Goal: Information Seeking & Learning: Learn about a topic

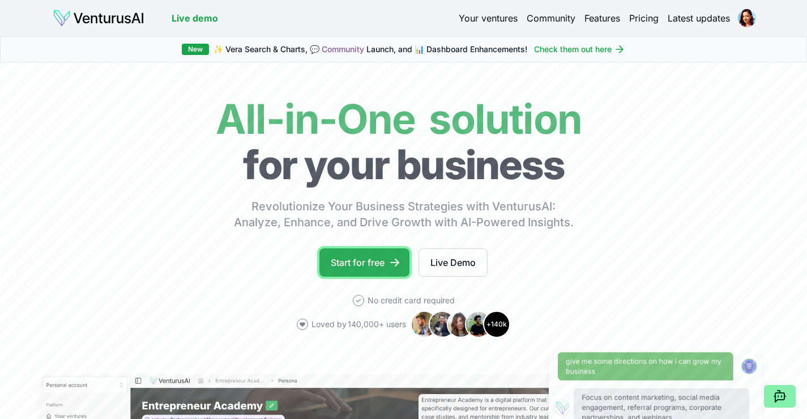
click at [382, 261] on link "Start for free" at bounding box center [364, 262] width 90 height 28
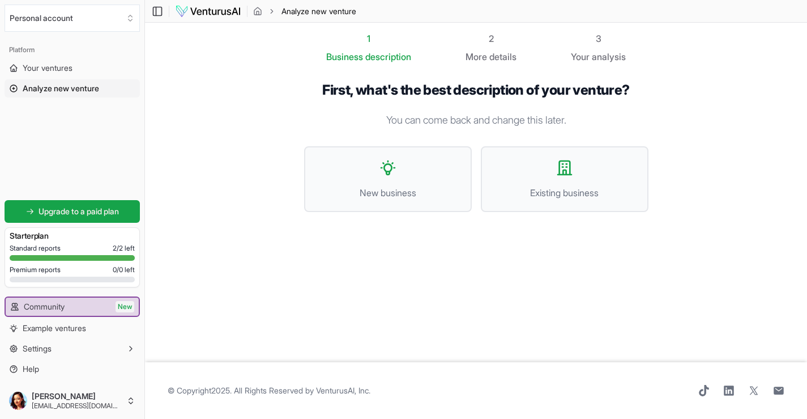
click at [87, 89] on span "Analyze new venture" at bounding box center [61, 88] width 76 height 11
click at [14, 87] on icon at bounding box center [13, 88] width 7 height 7
click at [34, 67] on span "Your ventures" at bounding box center [48, 67] width 50 height 11
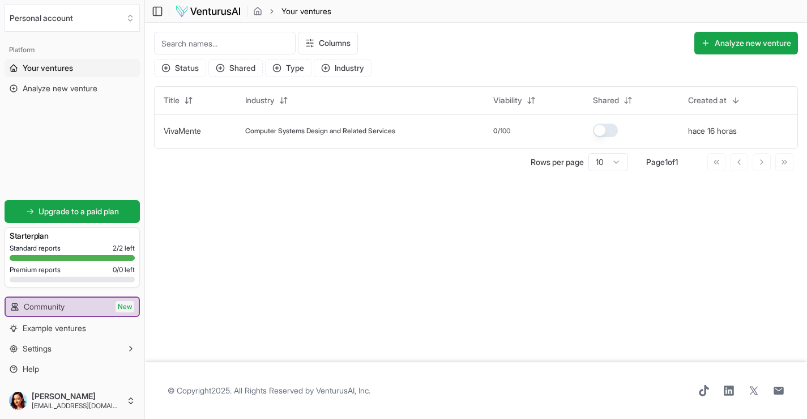
click at [280, 224] on main "Toggle Sidebar Your ventures Your ventures Columns Analyze new venture Status S…" at bounding box center [476, 209] width 662 height 419
click at [304, 131] on span "Computer Systems Design and Related Services" at bounding box center [320, 130] width 150 height 9
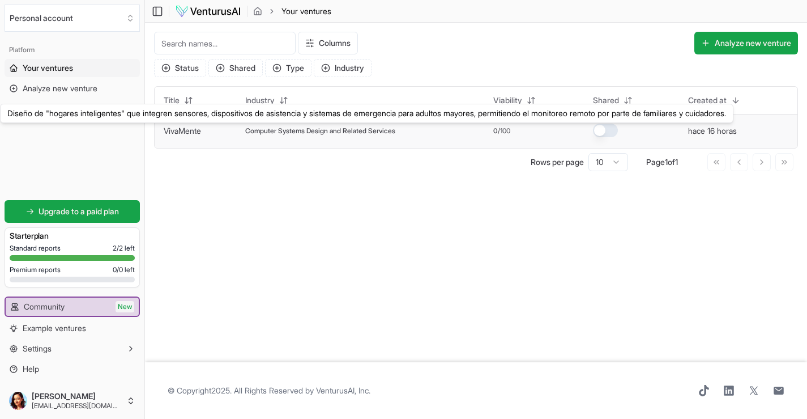
click at [177, 130] on link "VivaMente" at bounding box center [182, 131] width 37 height 10
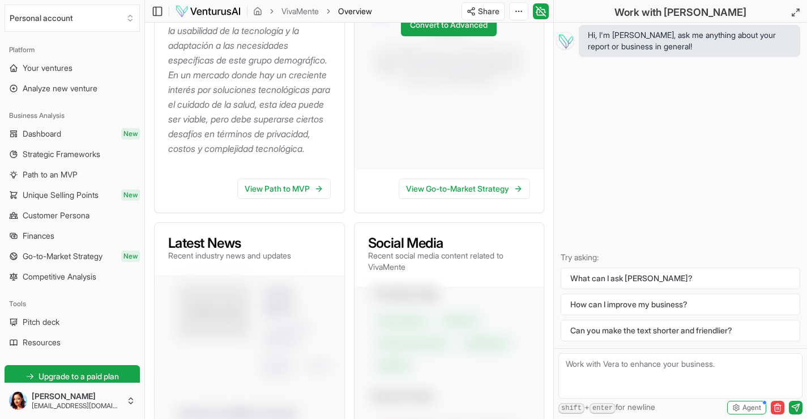
scroll to position [396, 0]
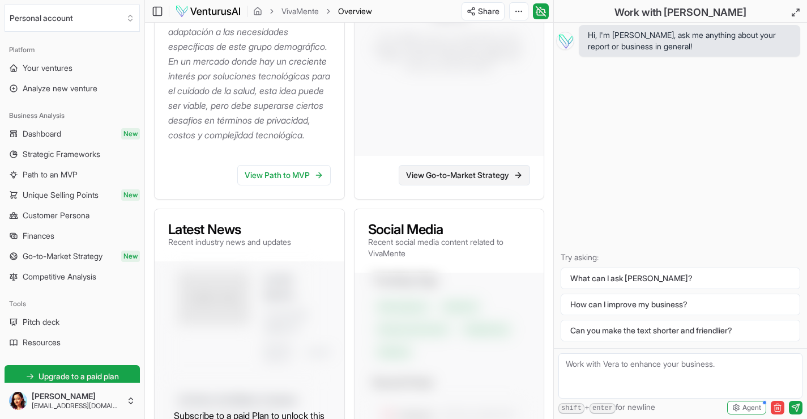
click at [502, 185] on link "View Go-to-Market Strategy" at bounding box center [464, 175] width 131 height 20
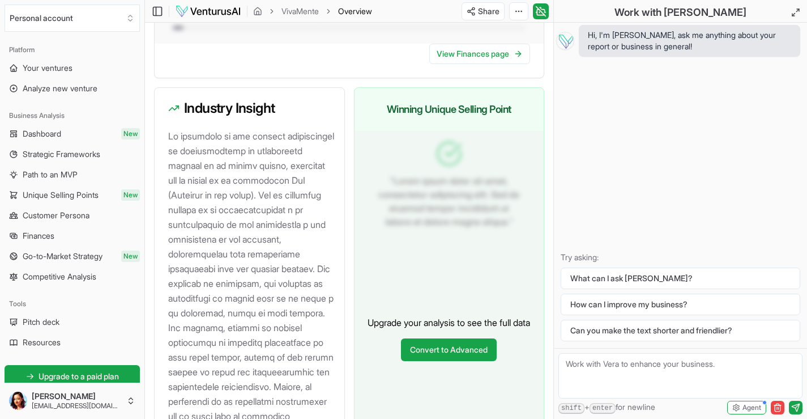
scroll to position [1246, 0]
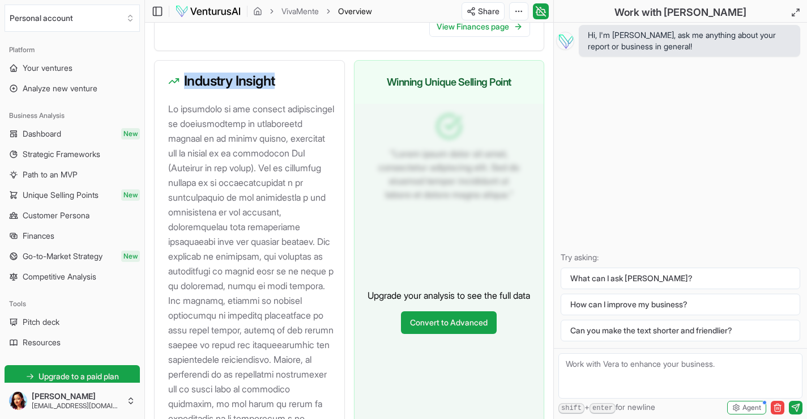
click at [277, 88] on h3 "Industry Insight" at bounding box center [249, 81] width 163 height 14
copy h3 "Industry Insight"
click at [241, 215] on p at bounding box center [251, 307] width 167 height 412
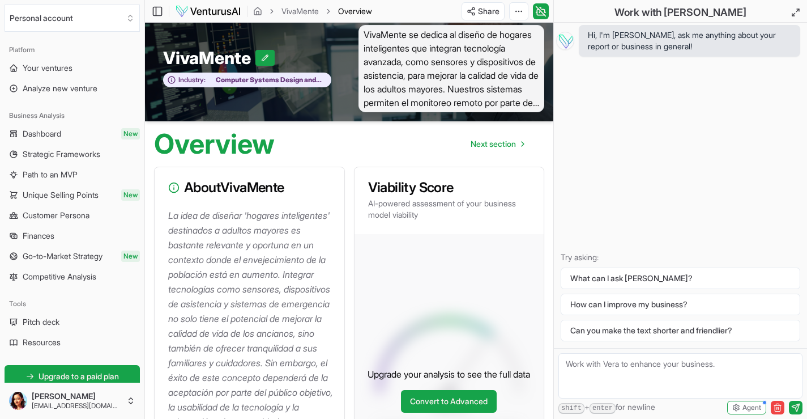
scroll to position [0, 0]
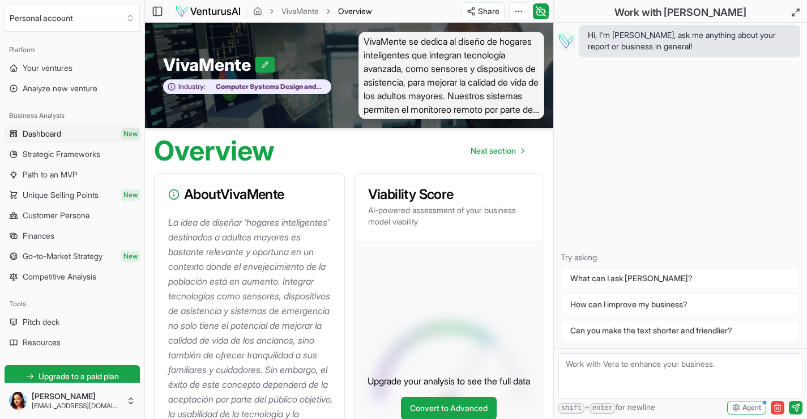
click at [37, 130] on span "Dashboard" at bounding box center [42, 133] width 39 height 11
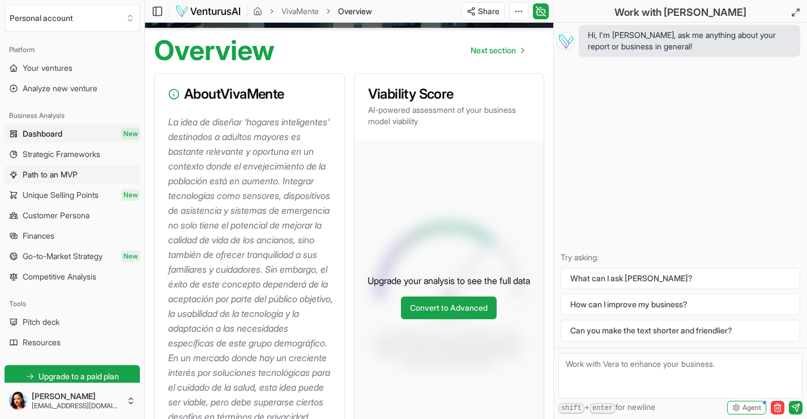
scroll to position [113, 0]
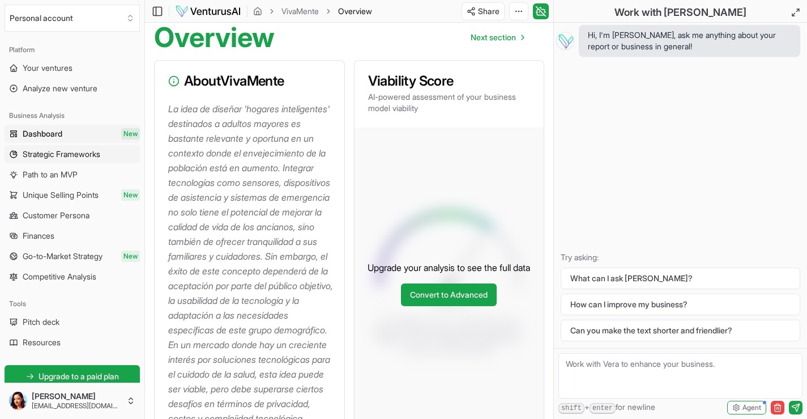
click at [83, 153] on span "Strategic Frameworks" at bounding box center [62, 153] width 78 height 11
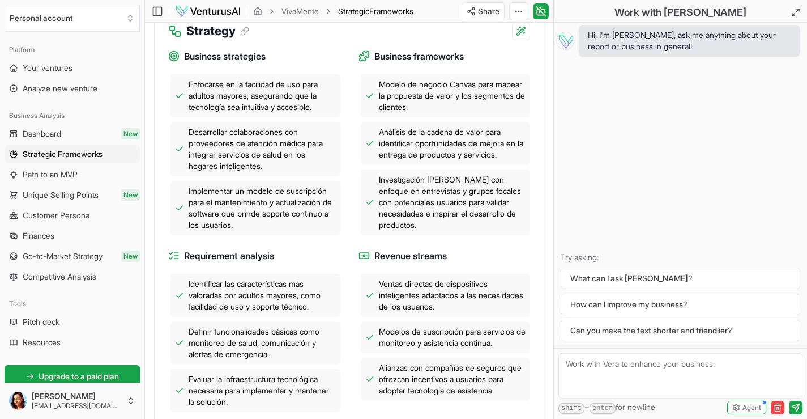
scroll to position [453, 0]
drag, startPoint x: 471, startPoint y: 71, endPoint x: 375, endPoint y: 73, distance: 96.3
click at [375, 63] on h4 "Business frameworks" at bounding box center [444, 56] width 172 height 14
copy span "Business frameworks"
click at [448, 112] on span "Modelo de negocio Canvas para mapear la propuesta de valor y los segmentos de c…" at bounding box center [452, 95] width 147 height 34
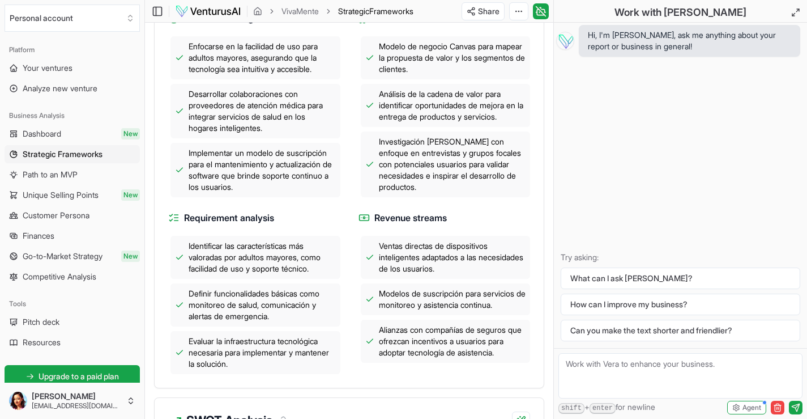
scroll to position [510, 0]
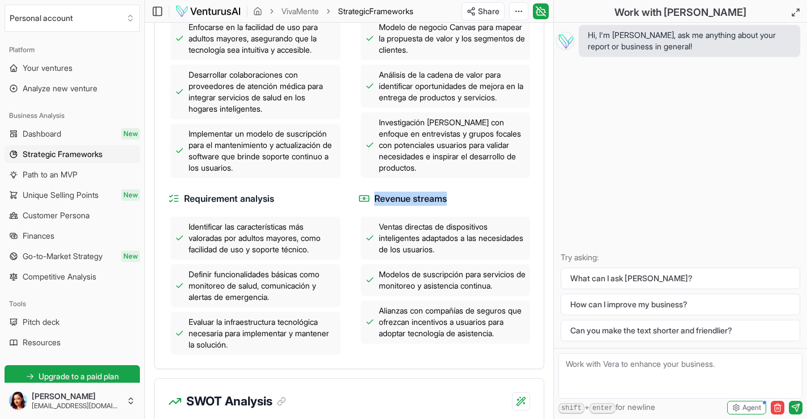
drag, startPoint x: 454, startPoint y: 213, endPoint x: 376, endPoint y: 215, distance: 78.2
click at [376, 206] on h4 "Revenue streams" at bounding box center [444, 198] width 172 height 14
copy span "Revenue streams"
click at [440, 242] on span "Ventas directas de dispositivos inteligentes adaptados a las necesidades de los…" at bounding box center [452, 238] width 147 height 34
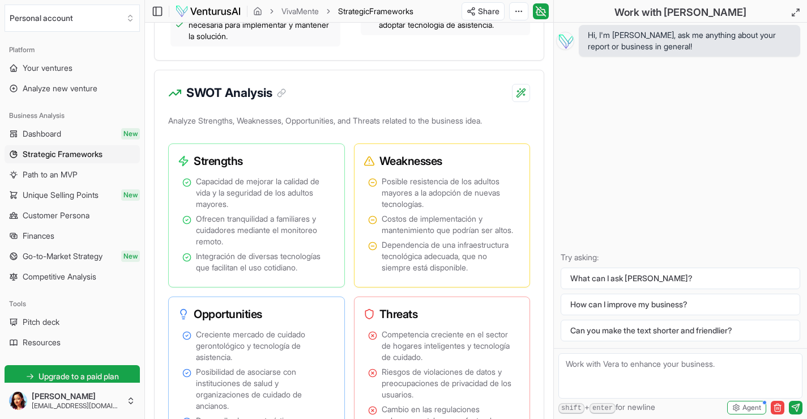
scroll to position [849, 0]
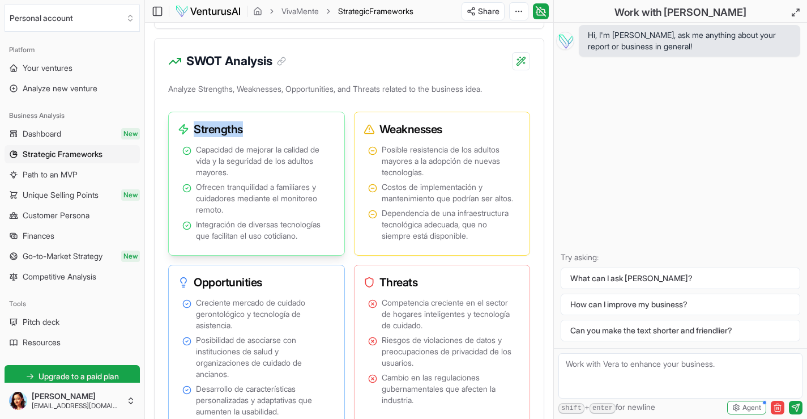
drag, startPoint x: 195, startPoint y: 143, endPoint x: 243, endPoint y: 144, distance: 47.6
click at [243, 137] on h3 "Strengths" at bounding box center [252, 129] width 148 height 16
copy h3 "Strengths"
click at [413, 204] on span "Costos de implementación y mantenimiento que podrían ser altos." at bounding box center [449, 192] width 135 height 23
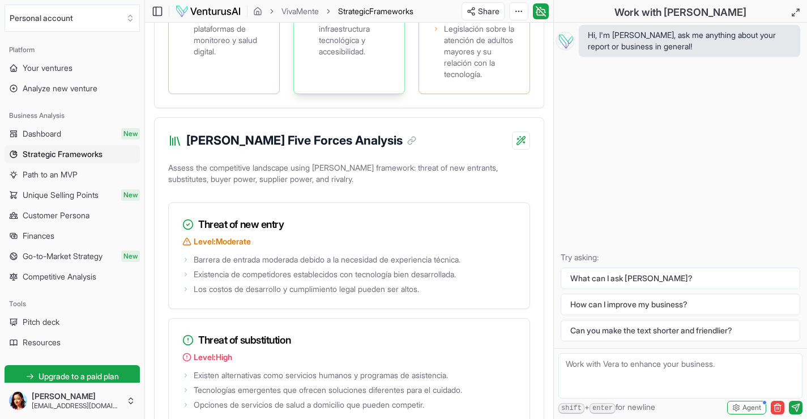
scroll to position [1812, 0]
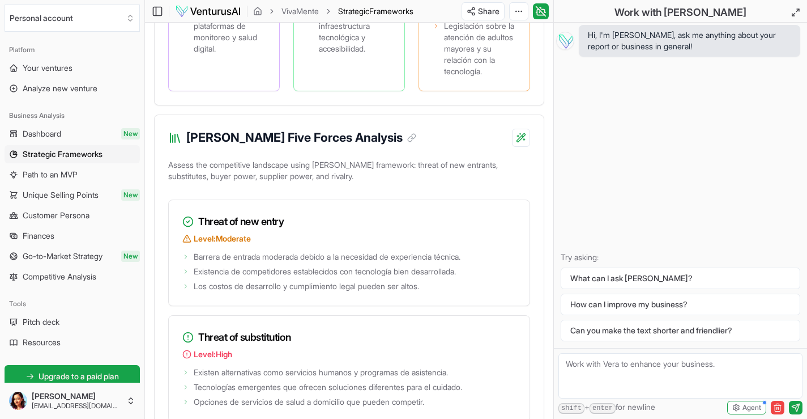
drag, startPoint x: 353, startPoint y: 196, endPoint x: 247, endPoint y: 200, distance: 105.4
drag, startPoint x: 187, startPoint y: 197, endPoint x: 352, endPoint y: 195, distance: 164.8
click at [352, 147] on h3 "[PERSON_NAME] Five Forces Analysis" at bounding box center [301, 138] width 230 height 18
copy h3 "[PERSON_NAME] Five Forces Analysis"
click at [237, 189] on p "Assess the competitive landscape using [PERSON_NAME] framework: threat of new e…" at bounding box center [349, 173] width 362 height 32
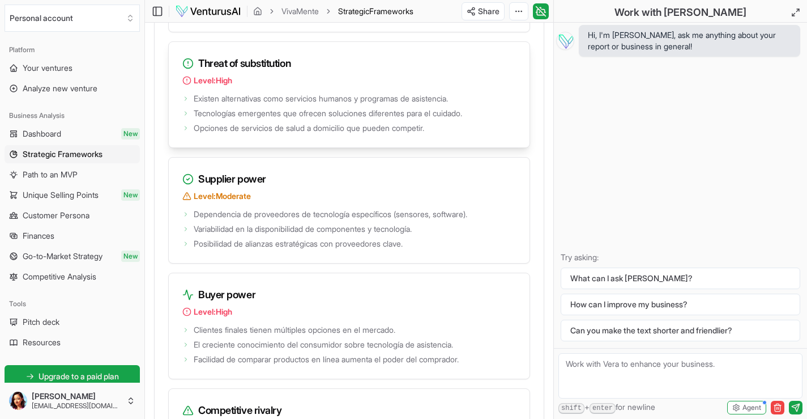
scroll to position [2095, 0]
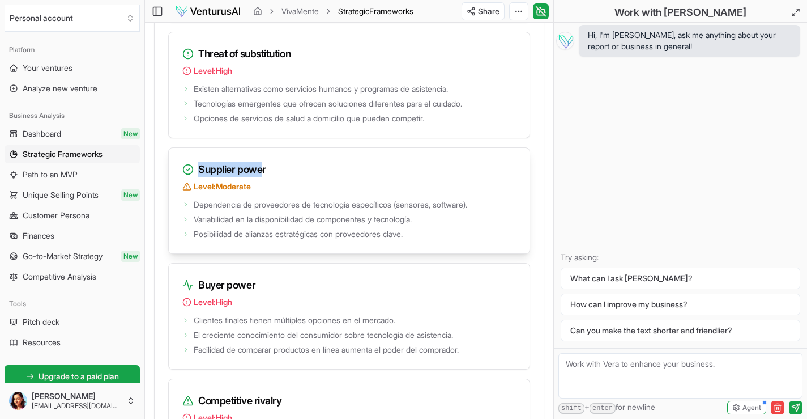
drag, startPoint x: 198, startPoint y: 230, endPoint x: 266, endPoint y: 228, distance: 68.0
click at [266, 177] on h3 "Supplier power" at bounding box center [349, 169] width 334 height 16
copy h3 "Supplier power"
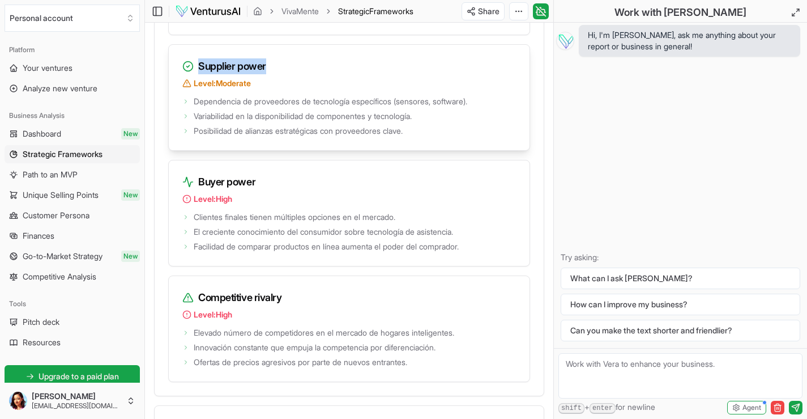
scroll to position [2209, 0]
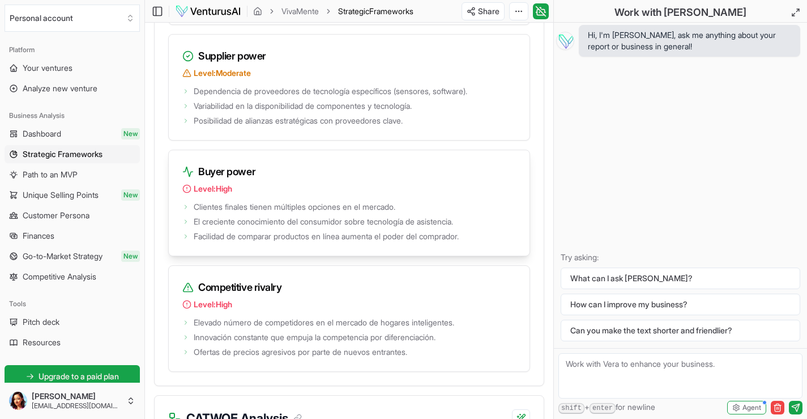
click at [330, 227] on span "El creciente conocimiento del consumidor sobre tecnología de asistencia." at bounding box center [323, 221] width 259 height 11
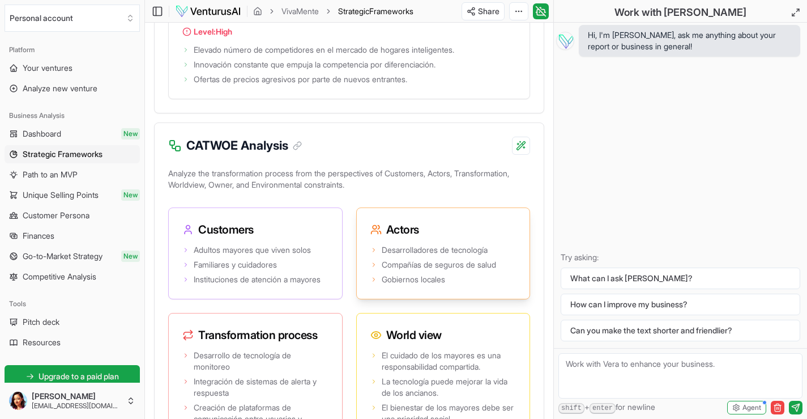
scroll to position [2492, 0]
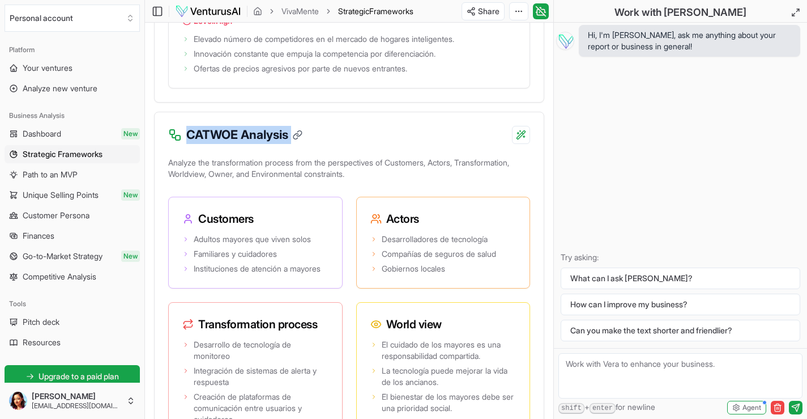
drag, startPoint x: 187, startPoint y: 193, endPoint x: 303, endPoint y: 193, distance: 115.5
click at [302, 144] on h3 "CATWOE Analysis" at bounding box center [244, 135] width 116 height 18
copy div "CATWOE Analysis"
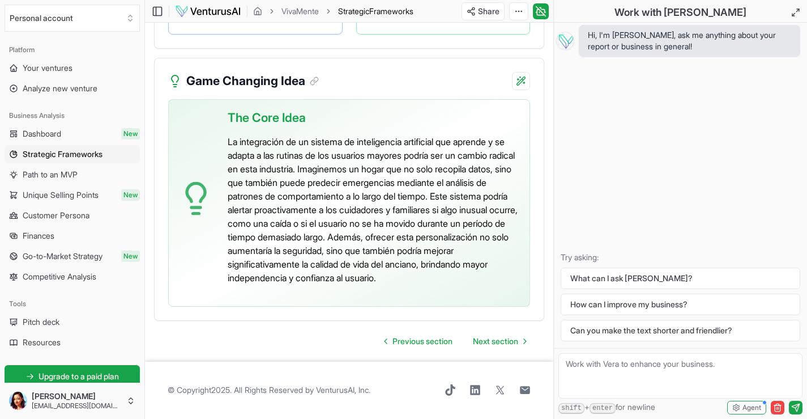
scroll to position [3100, 0]
drag, startPoint x: 313, startPoint y: 115, endPoint x: 219, endPoint y: 116, distance: 94.0
click at [219, 116] on div "The Core Idea La integración de un sistema de inteligencia artificial que apren…" at bounding box center [349, 202] width 362 height 207
copy span "The Core Idea"
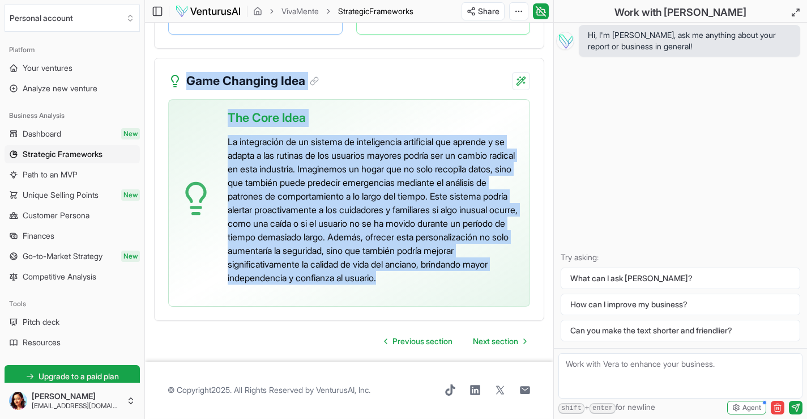
drag, startPoint x: 155, startPoint y: 154, endPoint x: 513, endPoint y: 281, distance: 379.9
copy main "Loremipsu Dolorsitam Consecte adipisc Elit seddoei Temporincidi Ut labo et dolo…"
click at [160, 283] on div "The Core Idea La integración de un sistema de inteligencia artificial que apren…" at bounding box center [349, 209] width 389 height 221
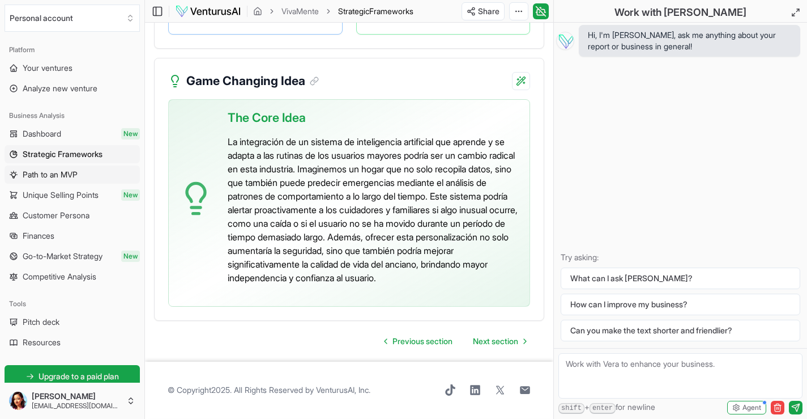
click at [59, 173] on span "Path to an MVP" at bounding box center [50, 174] width 55 height 11
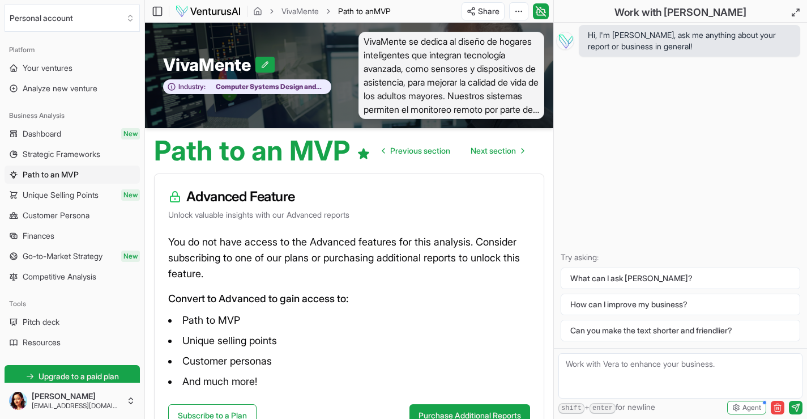
scroll to position [88, 0]
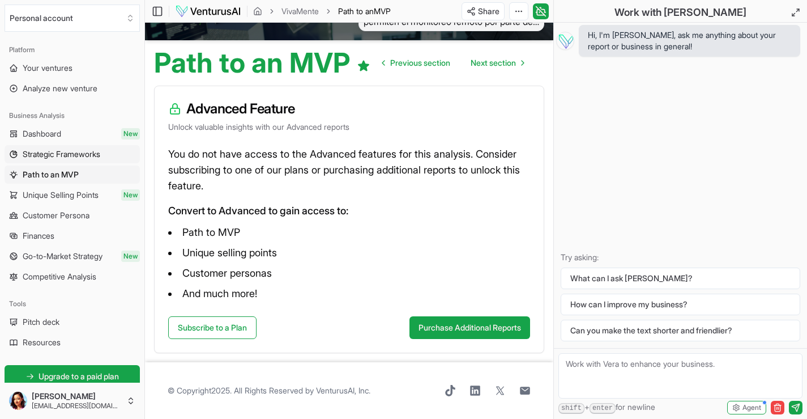
click at [67, 150] on span "Strategic Frameworks" at bounding box center [62, 153] width 78 height 11
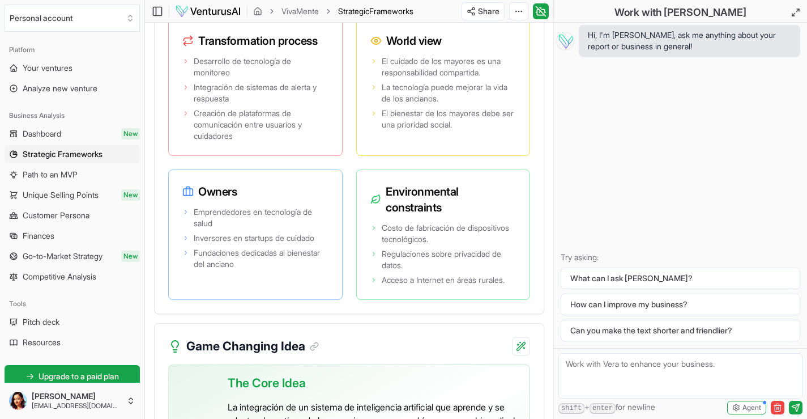
scroll to position [3100, 0]
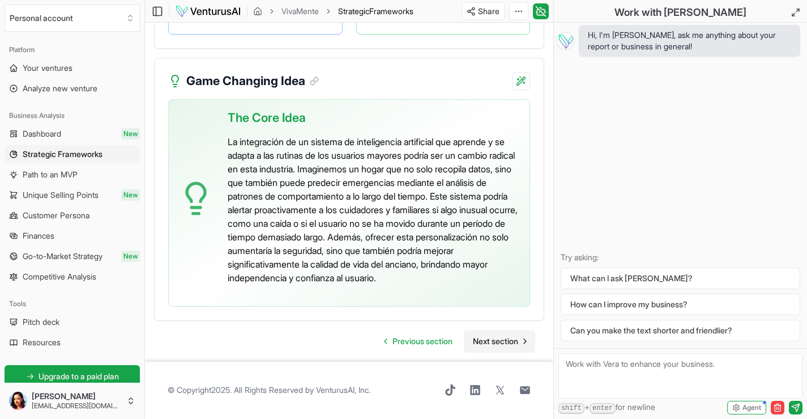
click at [483, 339] on span "Next section" at bounding box center [495, 340] width 45 height 11
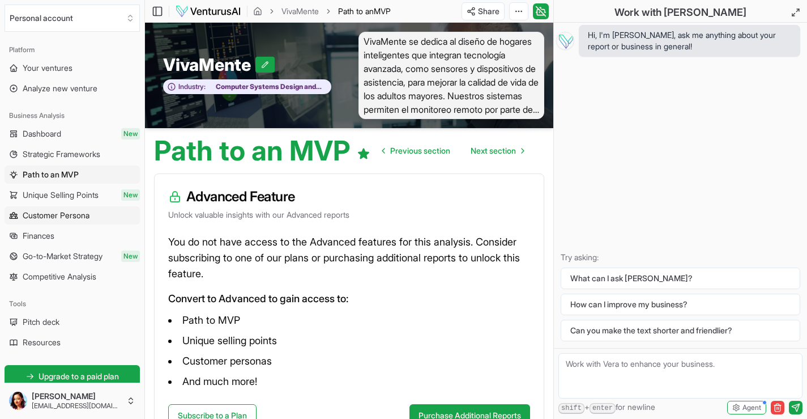
click at [63, 215] on span "Customer Persona" at bounding box center [56, 215] width 67 height 11
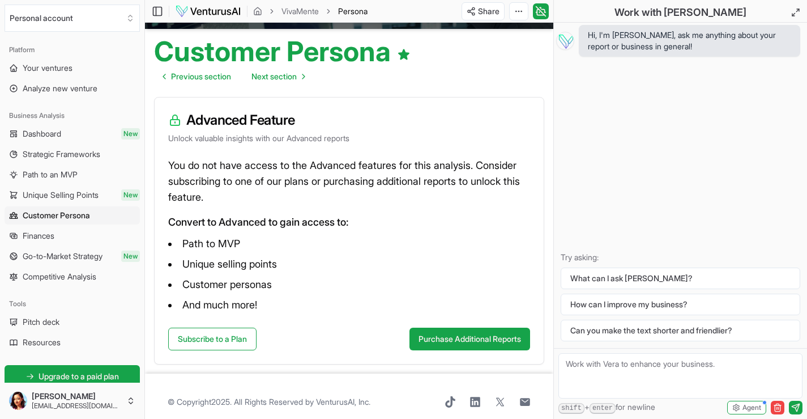
scroll to position [111, 0]
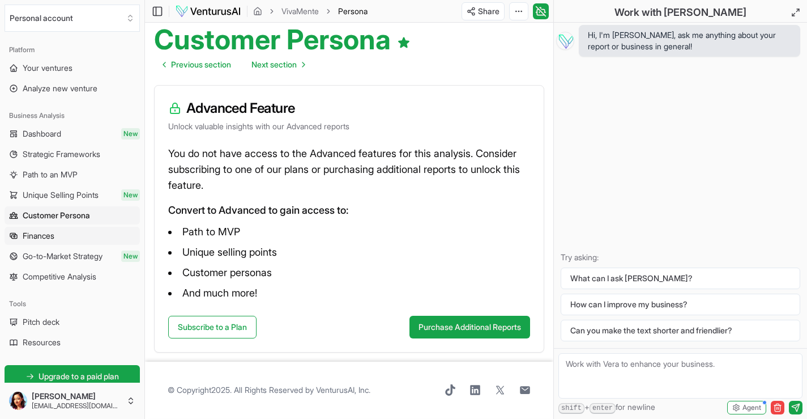
click at [49, 235] on span "Finances" at bounding box center [39, 235] width 32 height 11
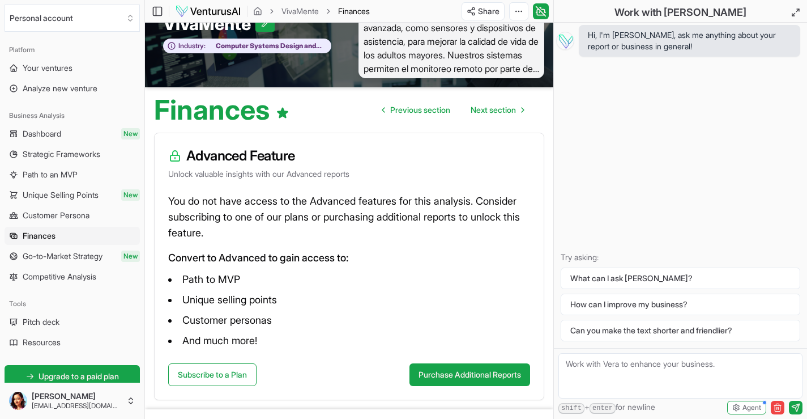
scroll to position [88, 0]
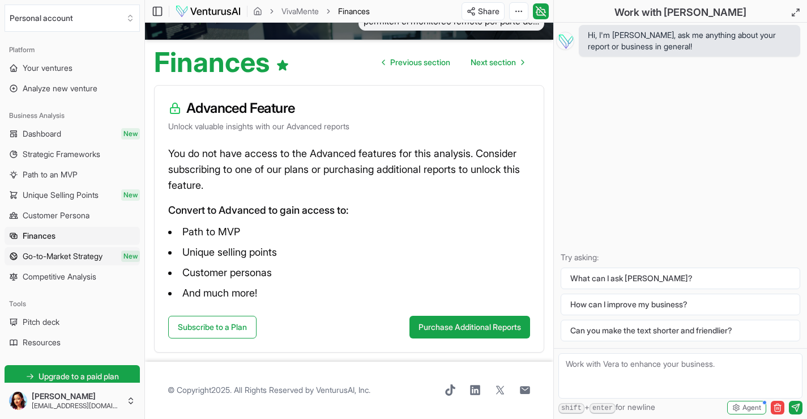
click at [91, 252] on span "Go-to-Market Strategy" at bounding box center [63, 255] width 80 height 11
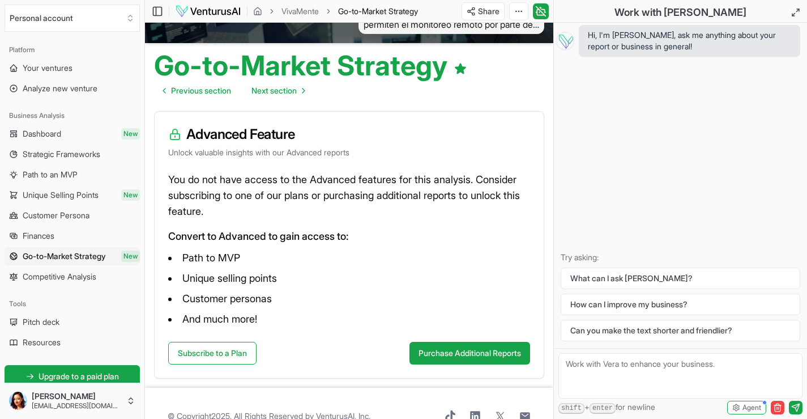
scroll to position [111, 0]
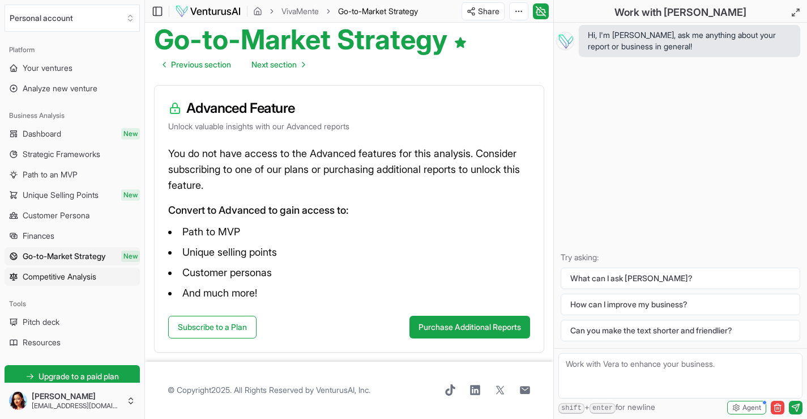
click at [44, 274] on span "Competitive Analysis" at bounding box center [60, 276] width 74 height 11
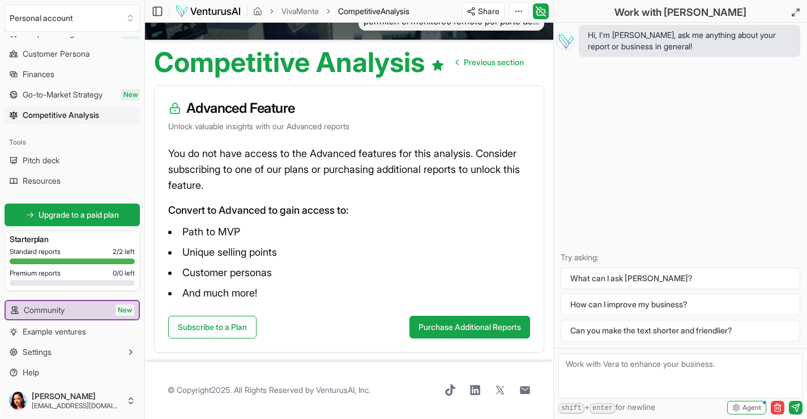
scroll to position [165, 0]
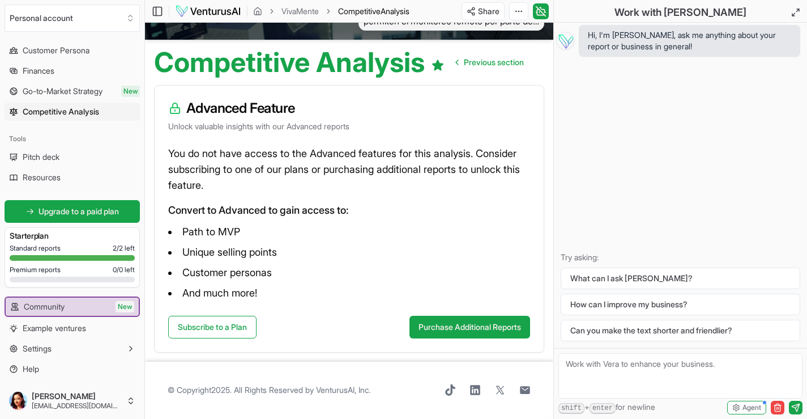
click at [46, 156] on span "Pitch deck" at bounding box center [41, 156] width 37 height 11
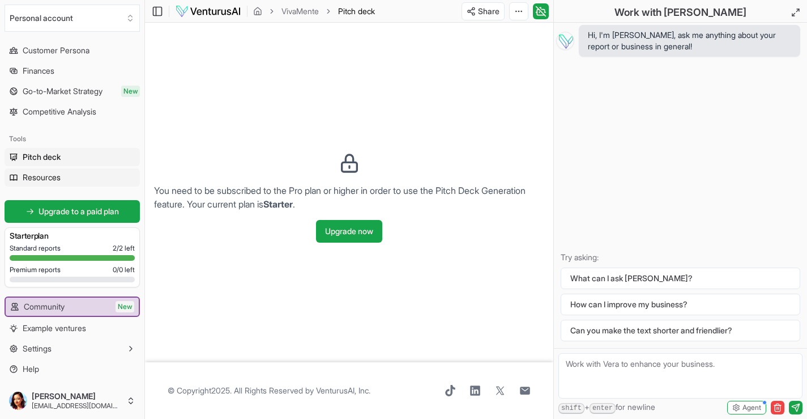
click at [35, 174] on span "Resources" at bounding box center [42, 177] width 38 height 11
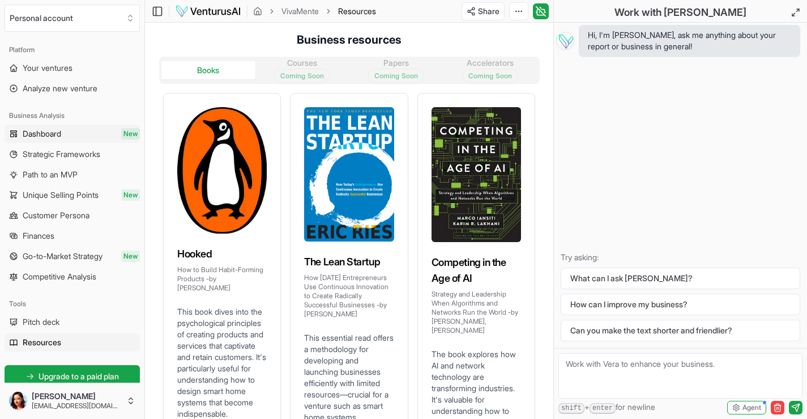
click at [82, 135] on link "Dashboard New" at bounding box center [72, 134] width 135 height 18
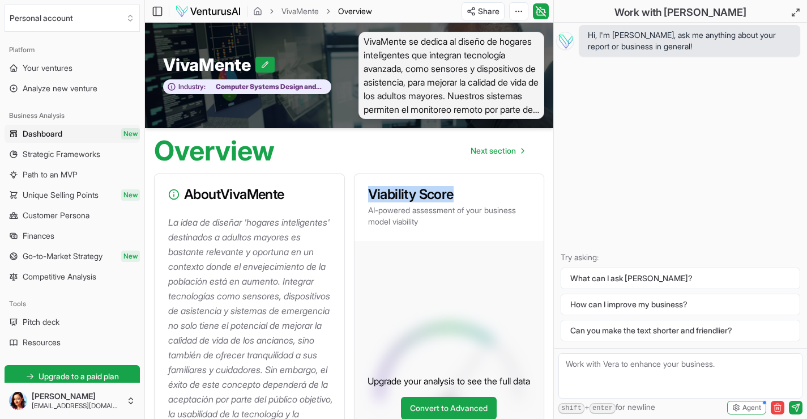
drag, startPoint x: 459, startPoint y: 198, endPoint x: 362, endPoint y: 197, distance: 96.3
click at [362, 197] on div "Viability Score AI-powered assessment of your business model viability" at bounding box center [450, 207] width 190 height 67
copy h3 "Viability Score"
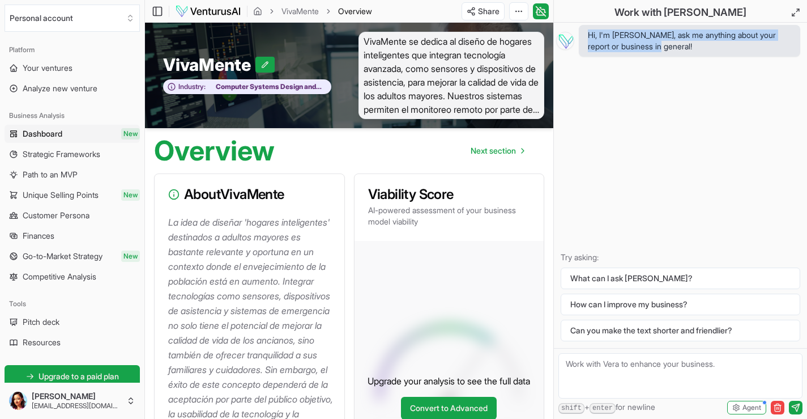
drag, startPoint x: 669, startPoint y: 49, endPoint x: 587, endPoint y: 37, distance: 82.4
click at [587, 37] on span "Hi, I'm [PERSON_NAME], ask me anything about your report or business in general!" at bounding box center [689, 41] width 221 height 32
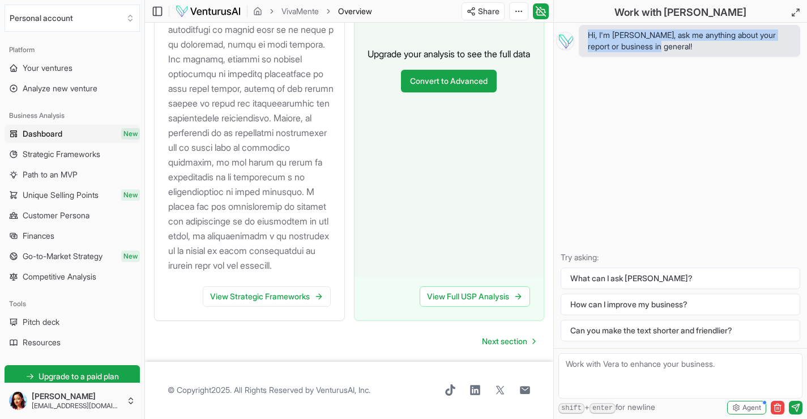
scroll to position [1531, 0]
click at [493, 337] on span "Next section" at bounding box center [504, 340] width 45 height 11
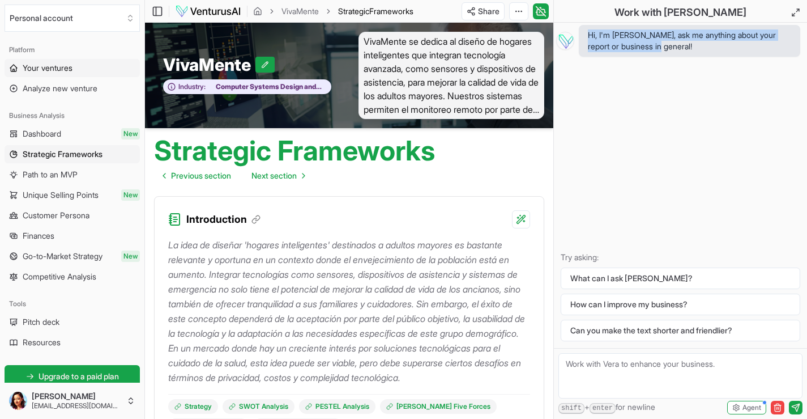
click at [59, 71] on span "Your ventures" at bounding box center [48, 67] width 50 height 11
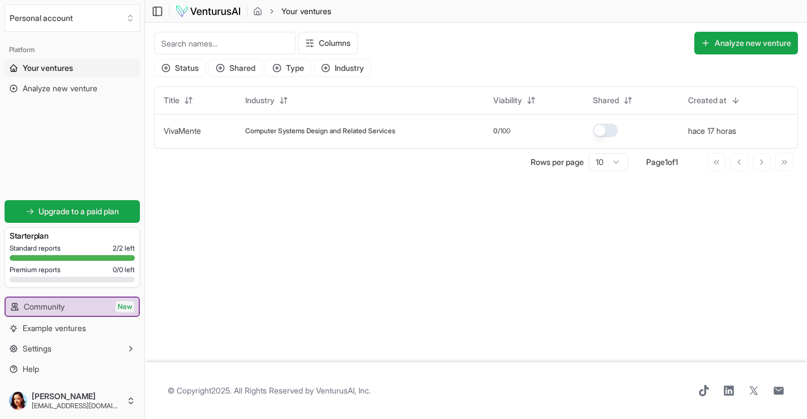
click at [399, 246] on main "Toggle Sidebar Your ventures Your ventures Columns Analyze new venture Status S…" at bounding box center [476, 209] width 662 height 419
click at [288, 130] on span "Computer Systems Design and Related Services" at bounding box center [320, 130] width 150 height 9
drag, startPoint x: 249, startPoint y: 131, endPoint x: 404, endPoint y: 130, distance: 155.7
click at [404, 130] on div "Computer Systems Design and Related Services" at bounding box center [360, 130] width 230 height 9
click at [349, 222] on main "Toggle Sidebar Your ventures Your ventures Columns Analyze new venture Status S…" at bounding box center [476, 209] width 662 height 419
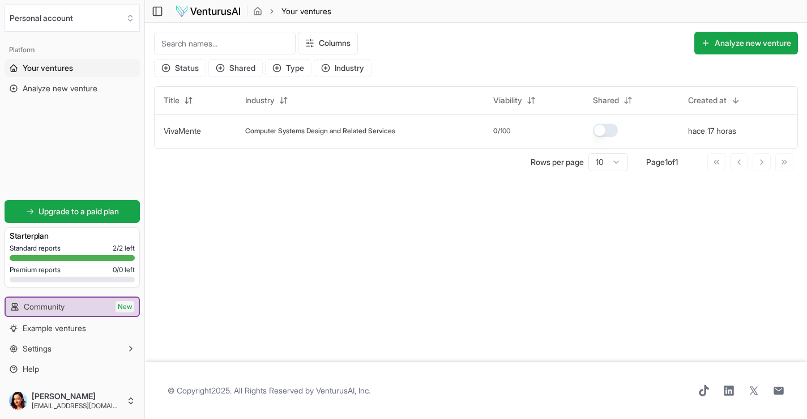
click at [48, 65] on span "Your ventures" at bounding box center [48, 67] width 50 height 11
click at [358, 216] on main "Toggle Sidebar Your ventures Your ventures Columns Analyze new venture Status S…" at bounding box center [476, 209] width 662 height 419
click at [159, 8] on icon at bounding box center [157, 12] width 11 height 14
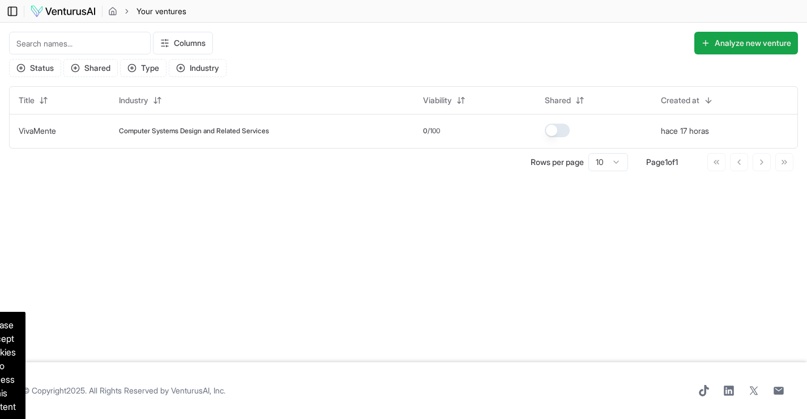
click at [11, 10] on icon at bounding box center [11, 11] width 0 height 8
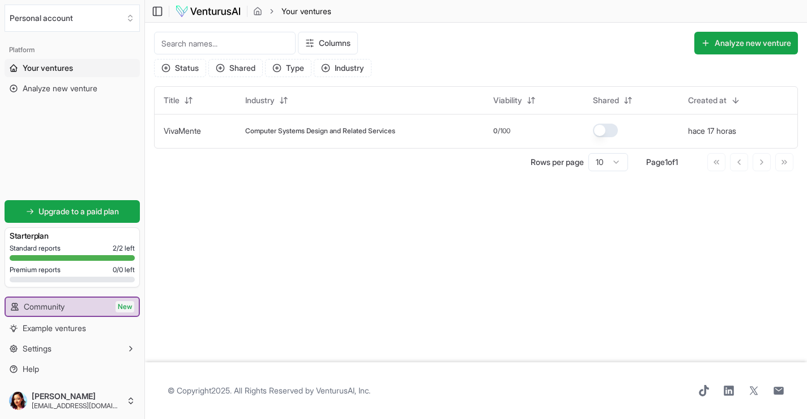
scroll to position [1, 0]
click at [69, 327] on span "Example ventures" at bounding box center [54, 327] width 63 height 11
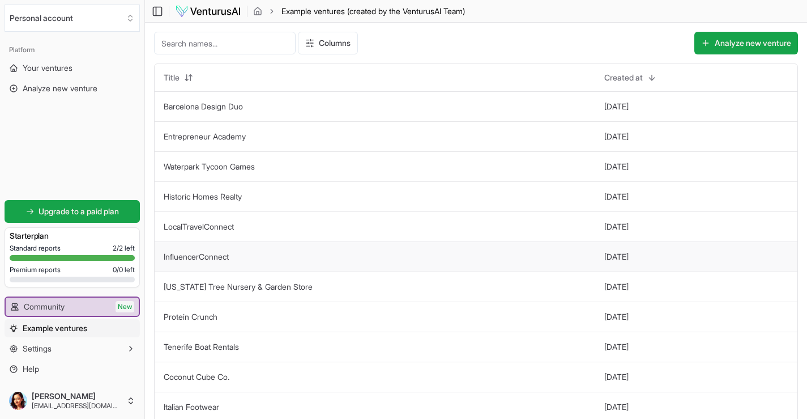
drag, startPoint x: 467, startPoint y: 245, endPoint x: 566, endPoint y: 248, distance: 99.1
click at [263, 41] on input at bounding box center [225, 43] width 142 height 23
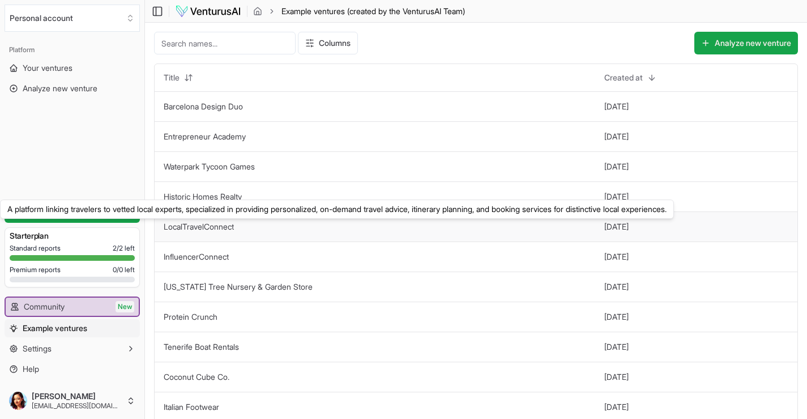
click at [214, 228] on link "LocalTravelConnect" at bounding box center [199, 226] width 70 height 10
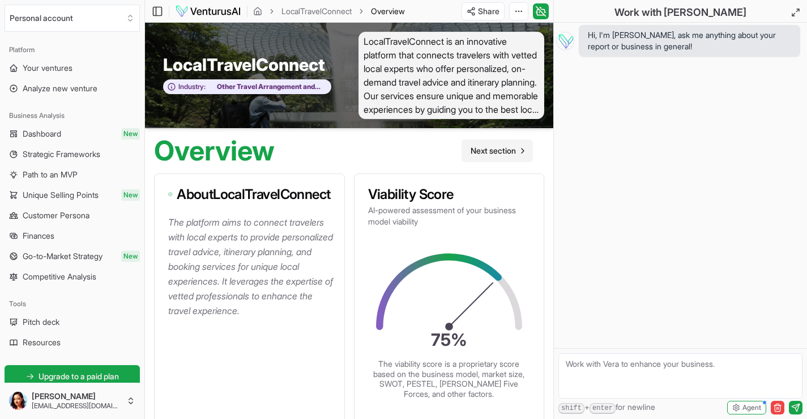
click at [500, 151] on span "Next section" at bounding box center [493, 150] width 45 height 11
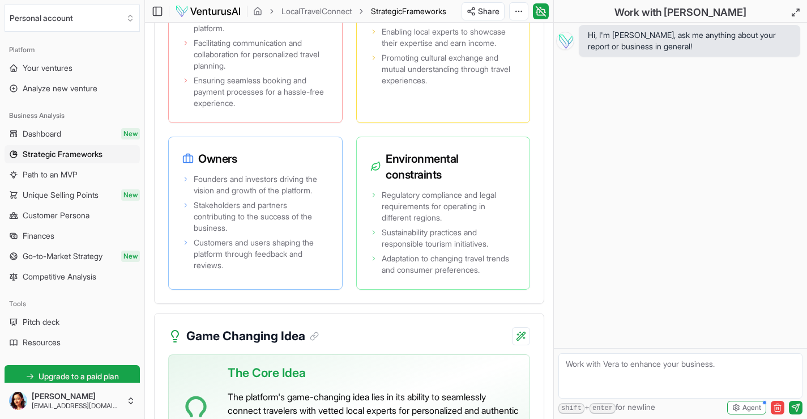
scroll to position [2867, 0]
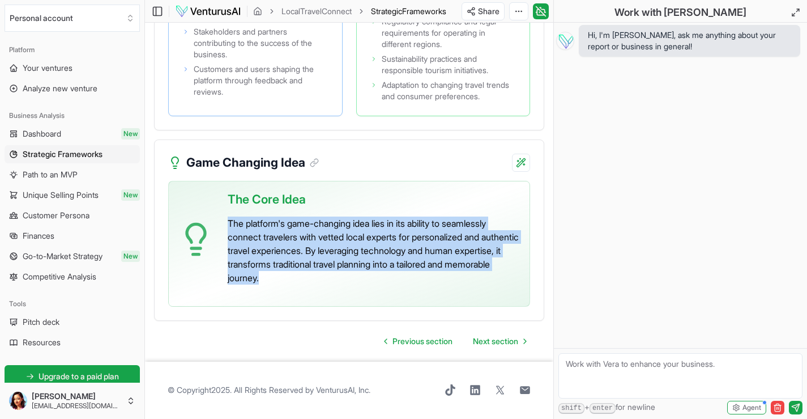
drag, startPoint x: 312, startPoint y: 280, endPoint x: 228, endPoint y: 228, distance: 98.7
click at [228, 228] on p "The platform's game-changing idea lies in its ability to seamlessly connect tra…" at bounding box center [374, 250] width 293 height 68
